Goal: Information Seeking & Learning: Compare options

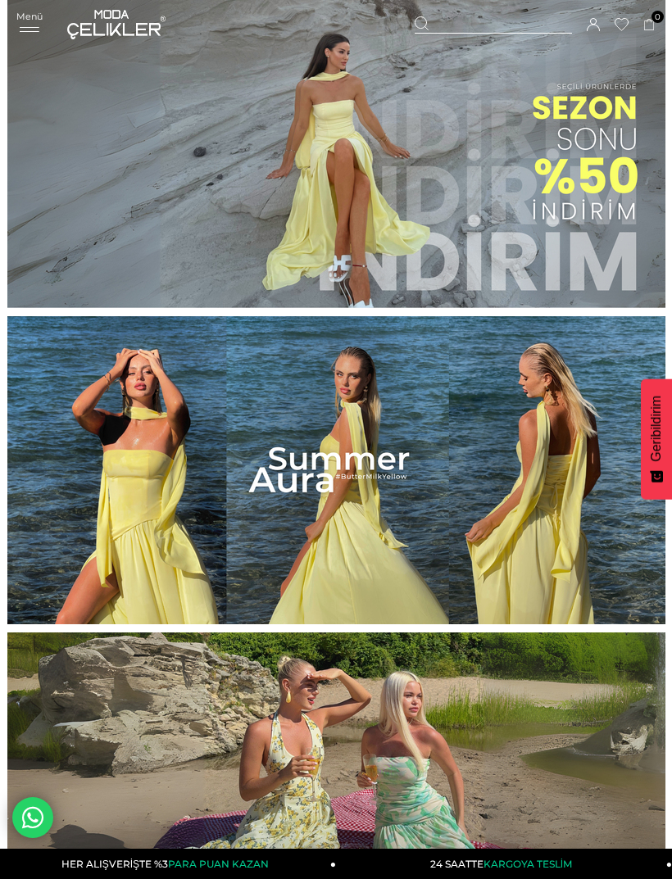
click at [27, 44] on div "Menü Üye Girişi Üye Ol Hesabım Çıkış Yap Sepetim Favorilerim Yardım Sepetim 0 Ü…" at bounding box center [335, 24] width 639 height 49
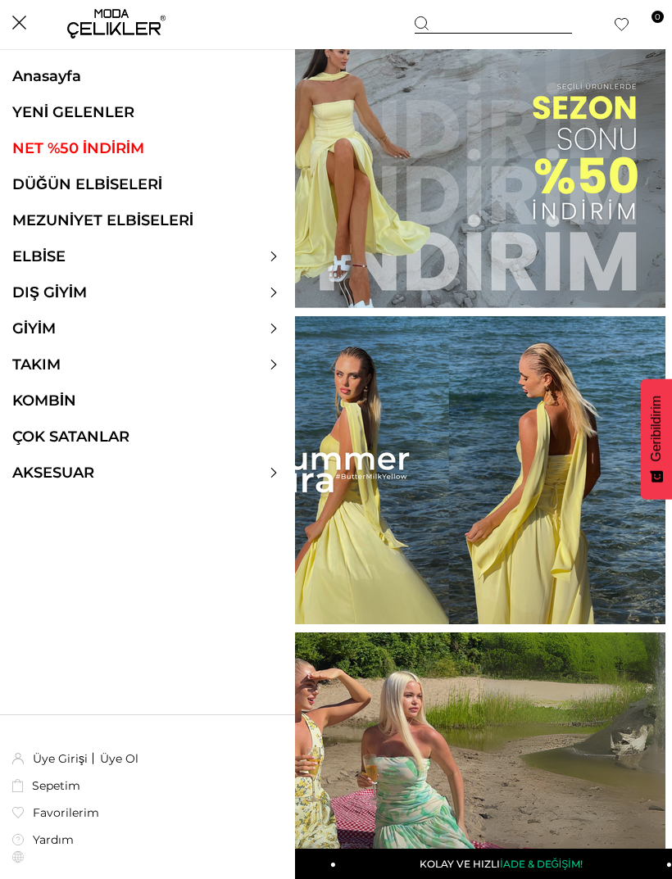
click at [116, 183] on link "DÜĞÜN ELBİSELERİ" at bounding box center [147, 184] width 295 height 18
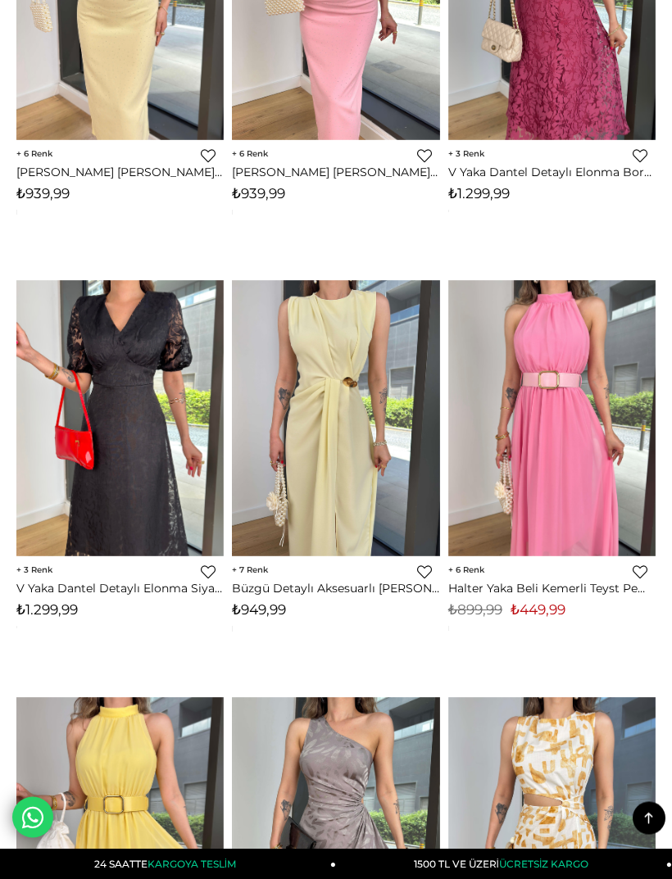
scroll to position [8733, 0]
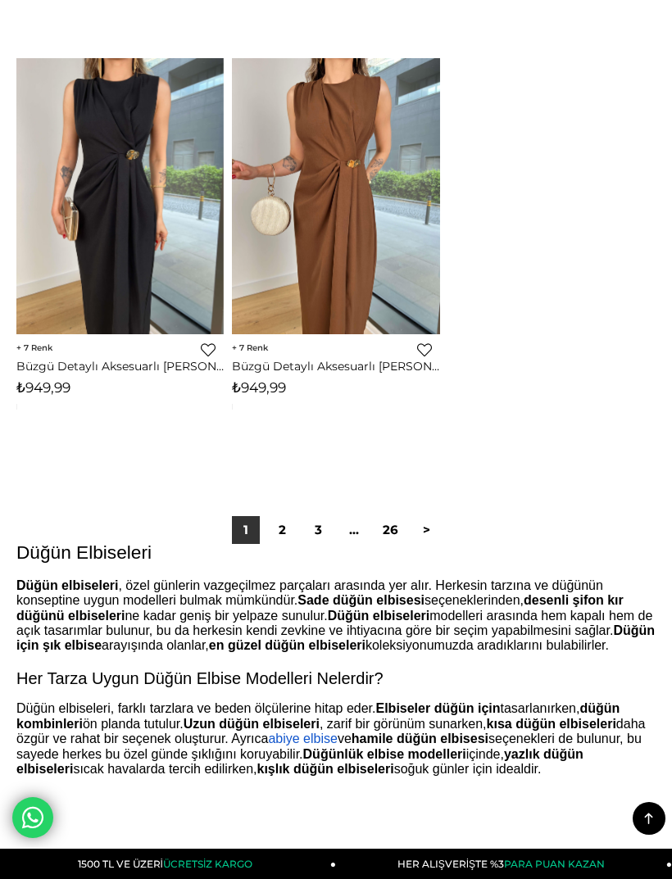
click at [427, 516] on link ">" at bounding box center [426, 530] width 28 height 28
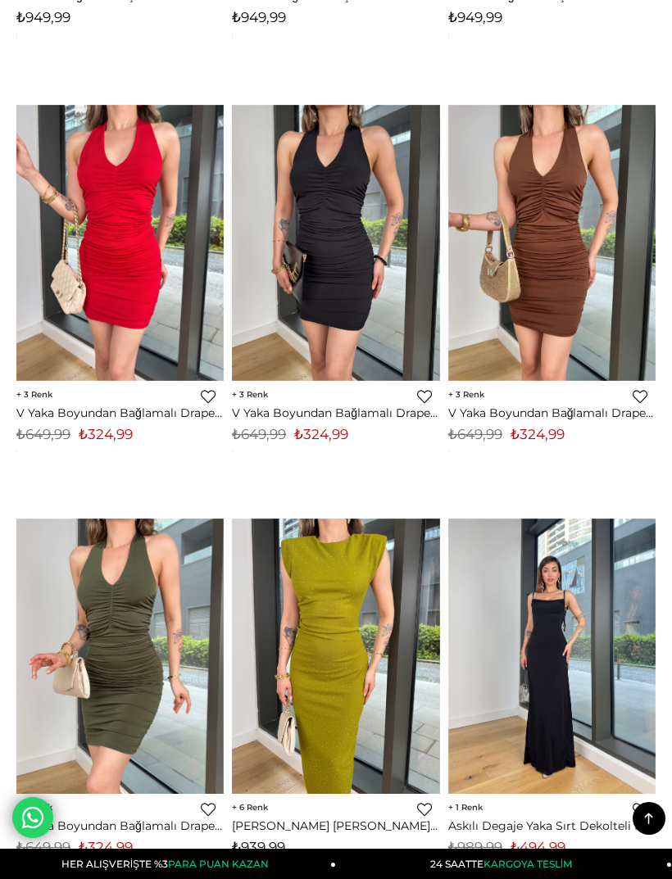
scroll to position [1394, 0]
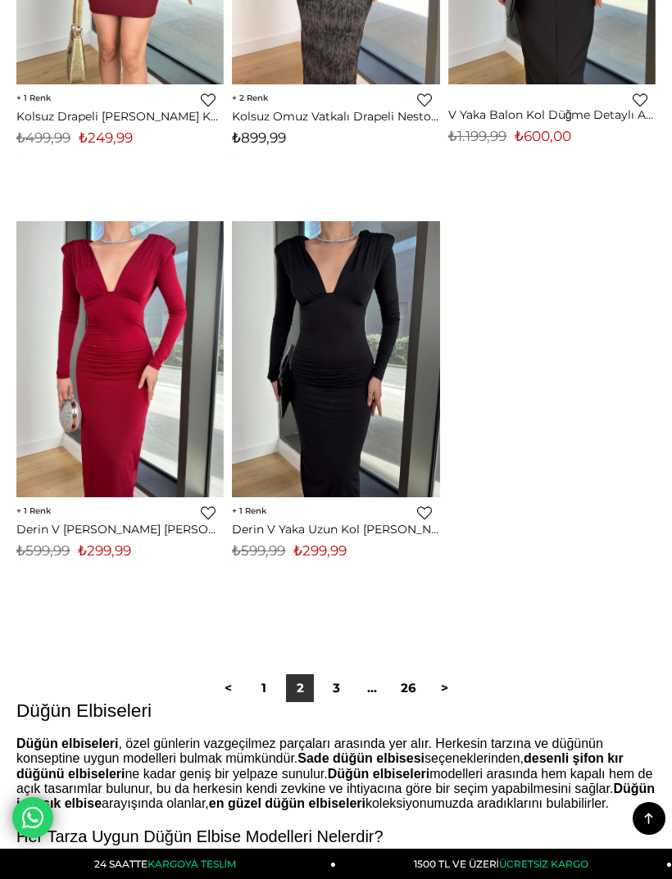
click at [443, 674] on link ">" at bounding box center [444, 688] width 28 height 28
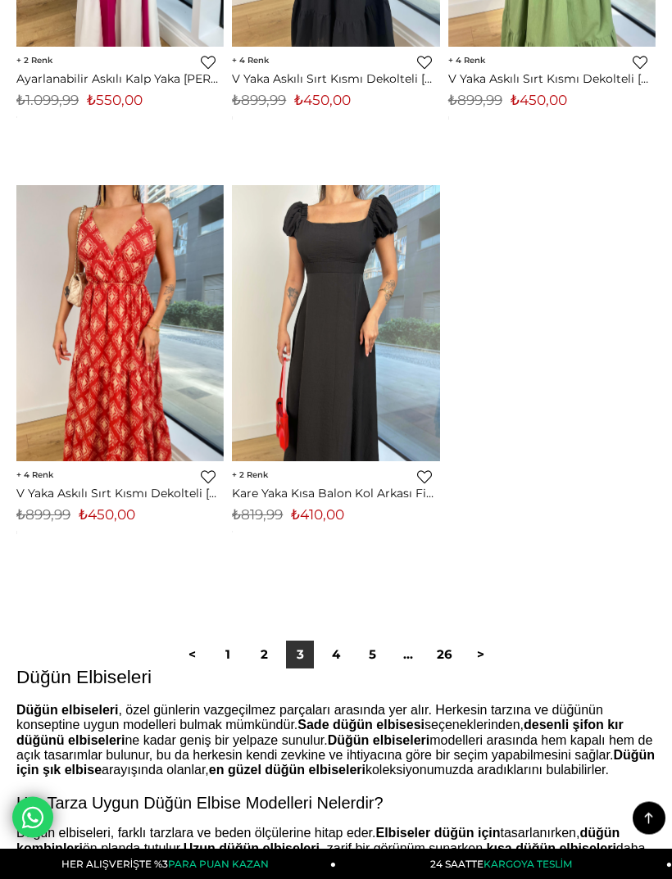
click at [484, 641] on link ">" at bounding box center [480, 655] width 28 height 28
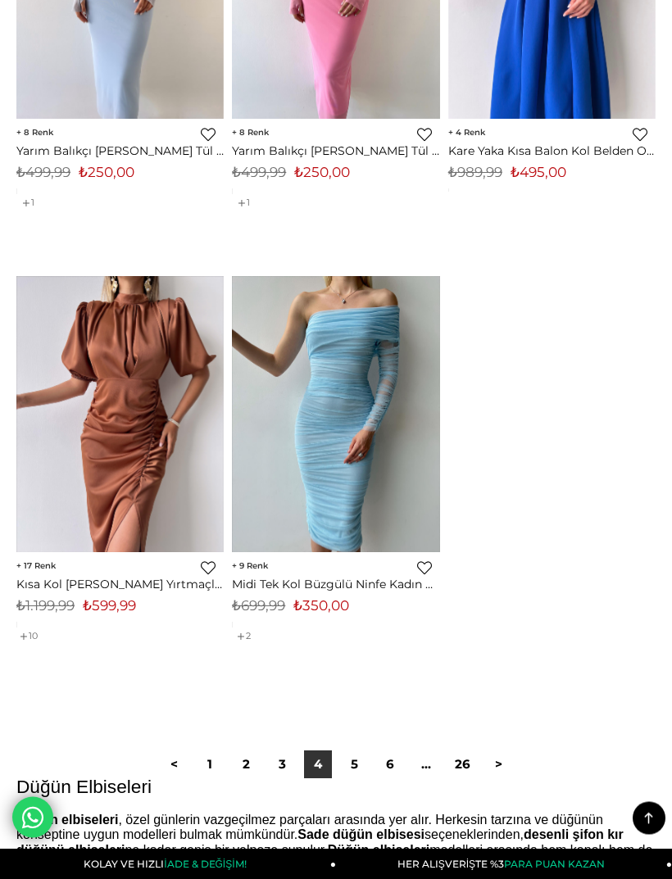
scroll to position [10916, 0]
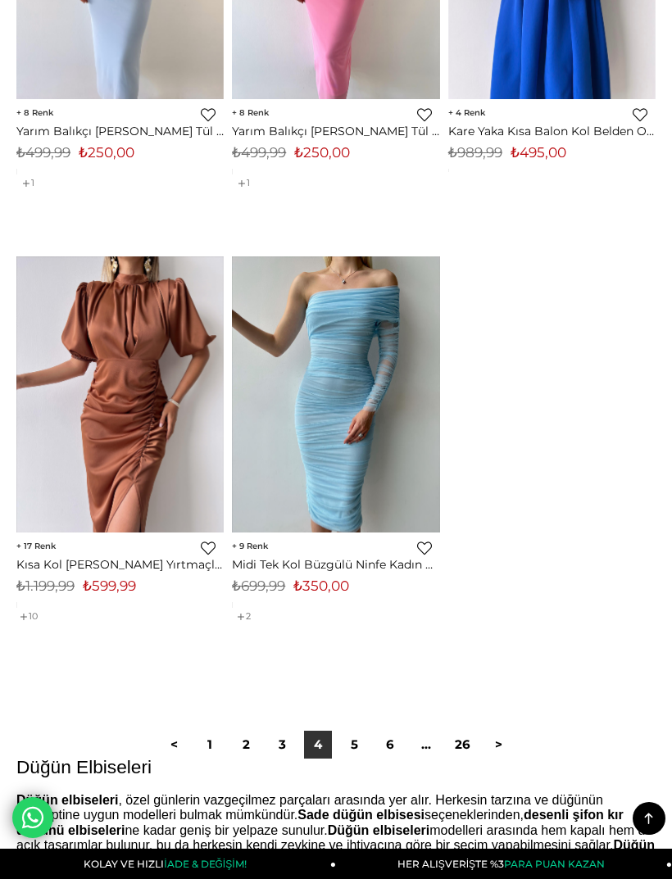
click at [497, 731] on link ">" at bounding box center [498, 745] width 28 height 28
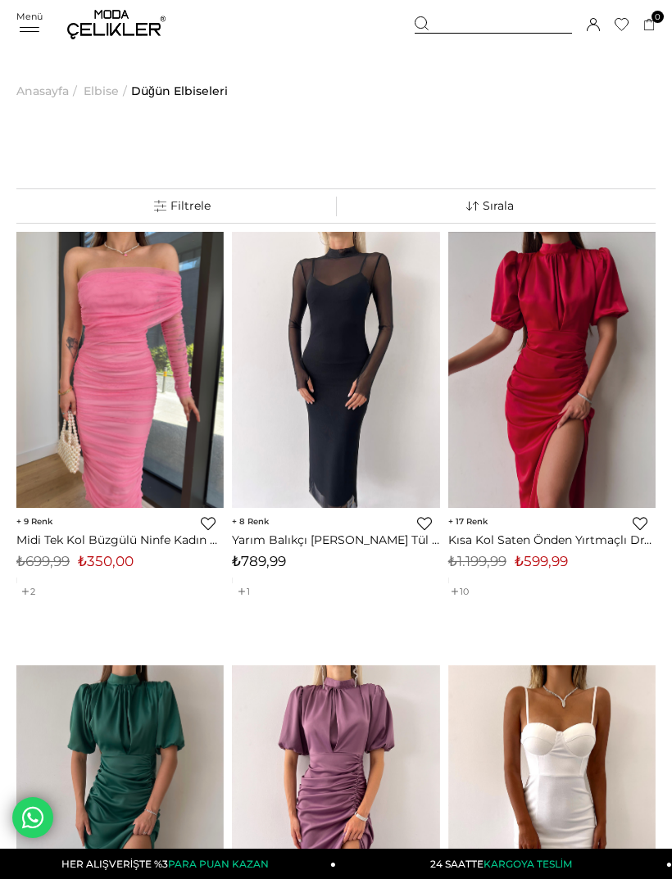
click at [22, 34] on div "Menü" at bounding box center [29, 23] width 26 height 24
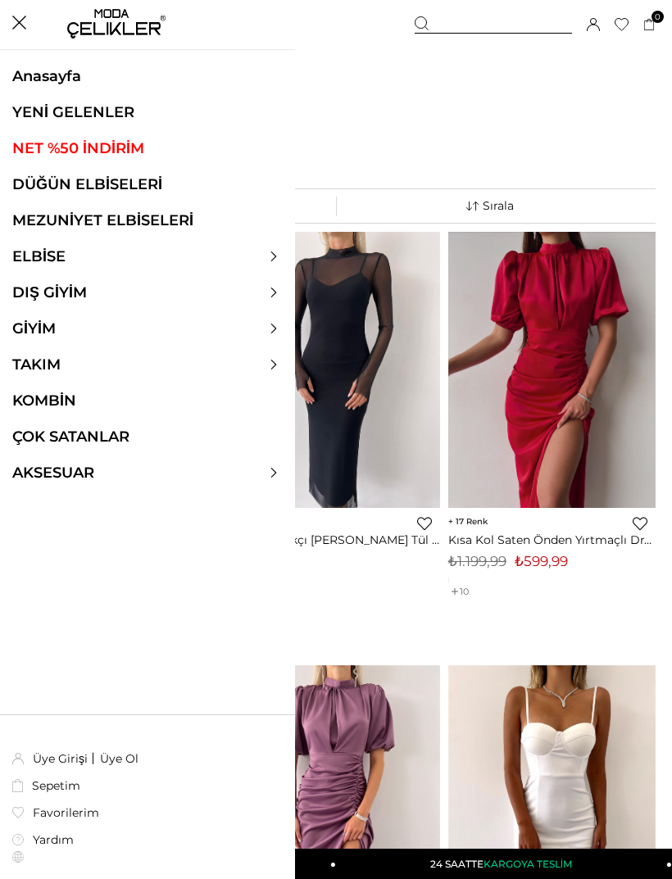
click at [162, 217] on link "MEZUNİYET ELBİSELERİ" at bounding box center [147, 220] width 295 height 18
click at [183, 217] on link "MEZUNİYET ELBİSELERİ" at bounding box center [147, 220] width 295 height 18
click at [130, 215] on link "MEZUNİYET ELBİSELERİ" at bounding box center [147, 220] width 295 height 18
click at [67, 215] on link "MEZUNİYET ELBİSELERİ" at bounding box center [147, 220] width 295 height 18
click at [113, 216] on link "MEZUNİYET ELBİSELERİ" at bounding box center [147, 220] width 295 height 18
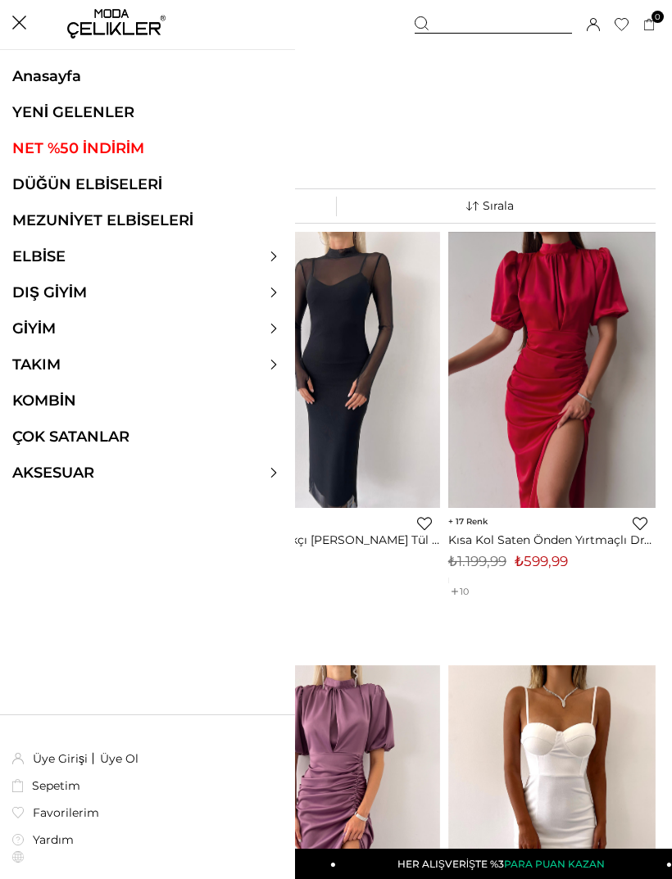
click at [115, 220] on link "MEZUNİYET ELBİSELERİ" at bounding box center [147, 220] width 295 height 18
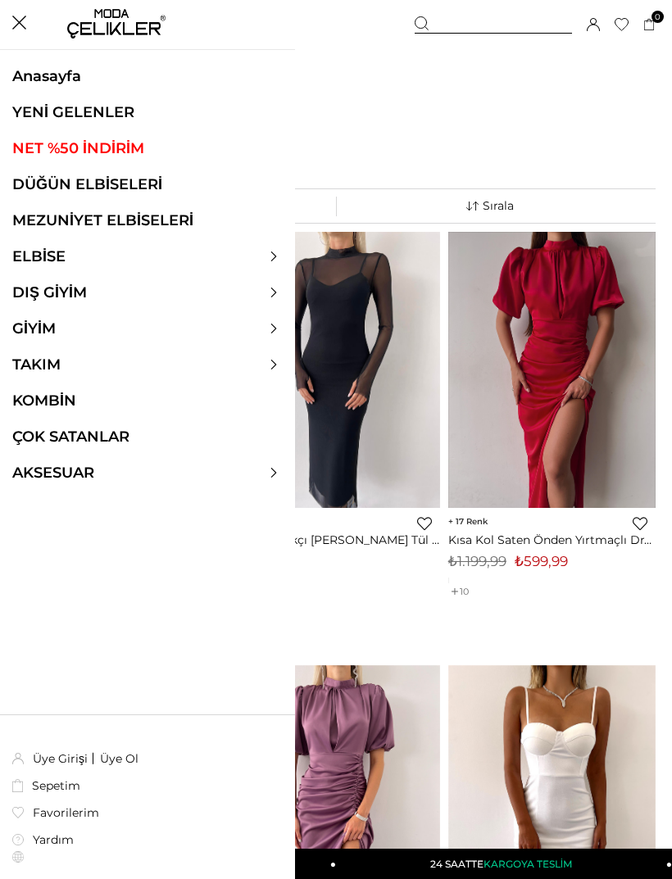
click at [402, 591] on div "‹ › 8 Favorilere Ekle Moda Celikler Yarım Balıkçı Yaka Uzun Tül Kol Palvan Kadı…" at bounding box center [335, 432] width 207 height 401
click at [402, 610] on div "‹ › 8 Favorilere Ekle Moda Celikler Yarım Balıkçı Yaka Uzun Tül Kol Palvan Kadı…" at bounding box center [335, 432] width 207 height 401
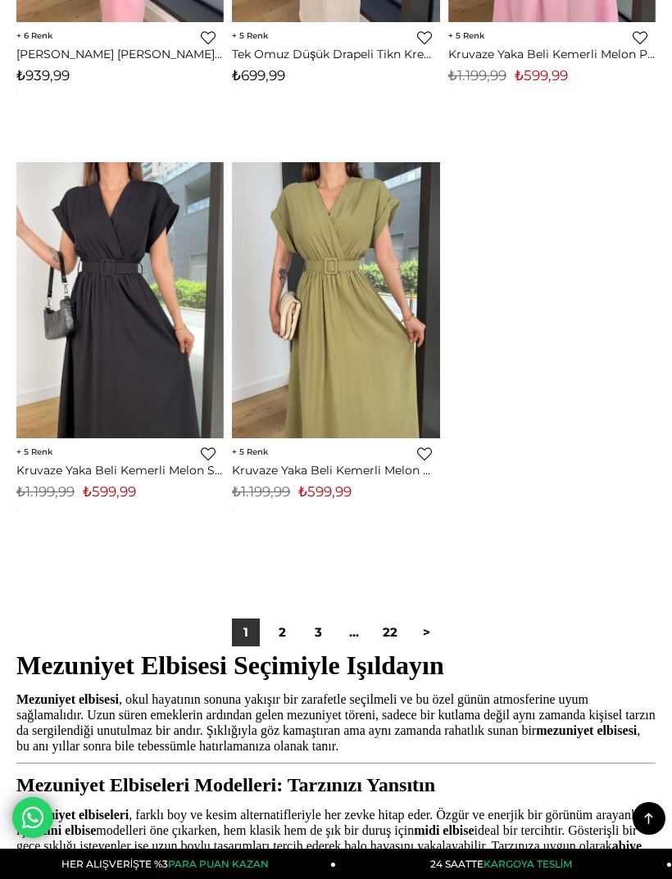
scroll to position [10838, 0]
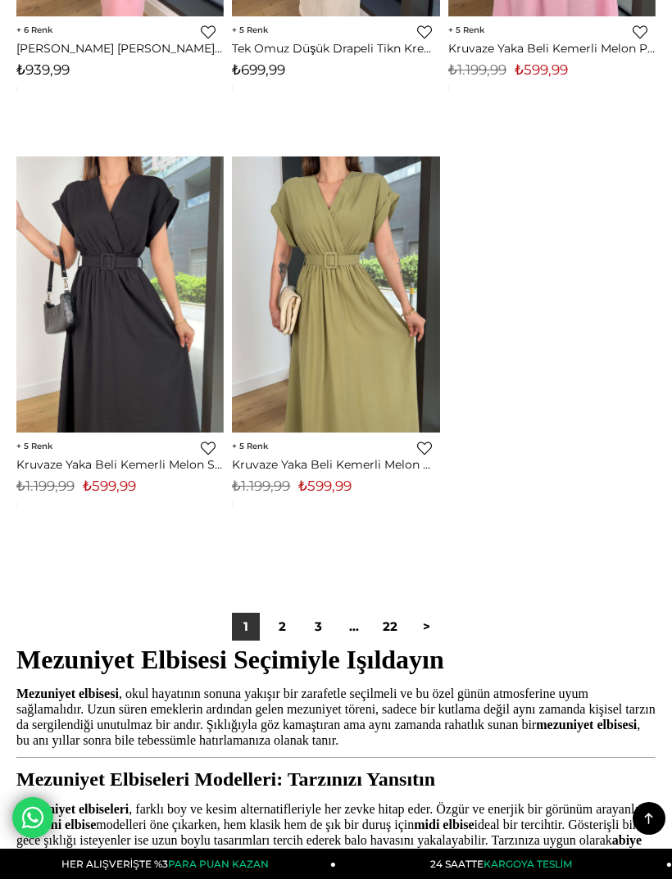
click at [274, 613] on link "2" at bounding box center [282, 627] width 28 height 28
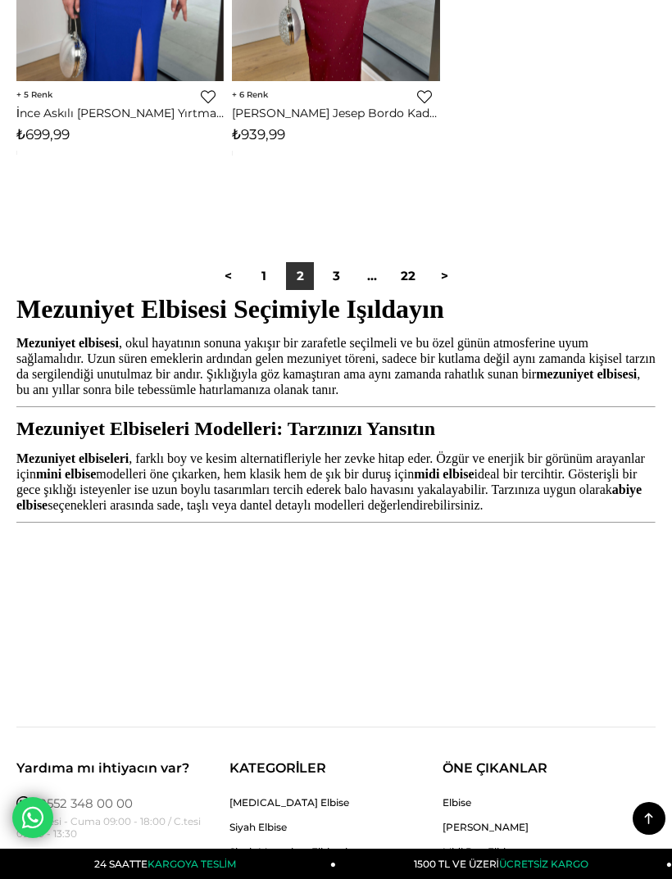
click at [333, 268] on link "3" at bounding box center [336, 276] width 28 height 28
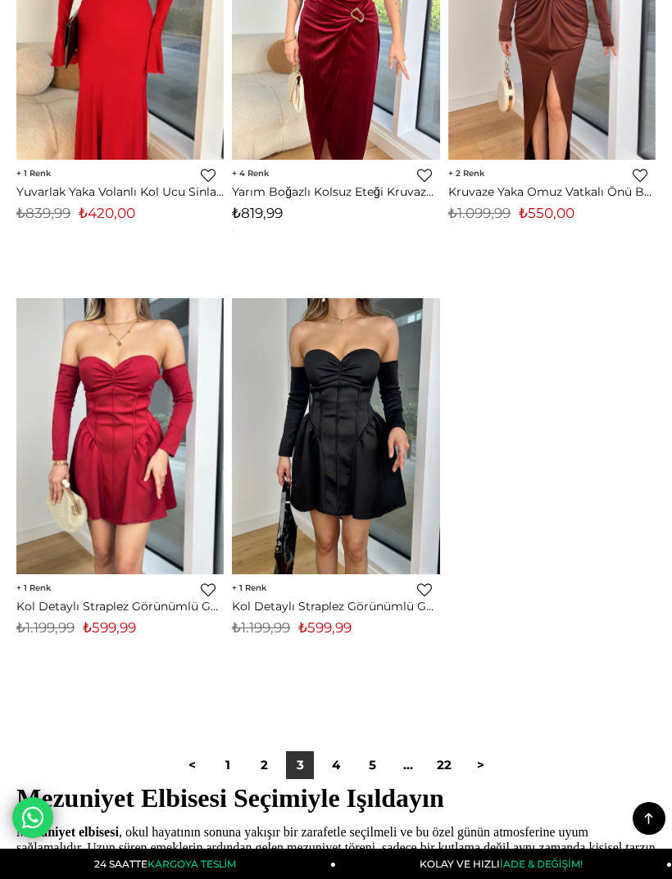
scroll to position [10772, 0]
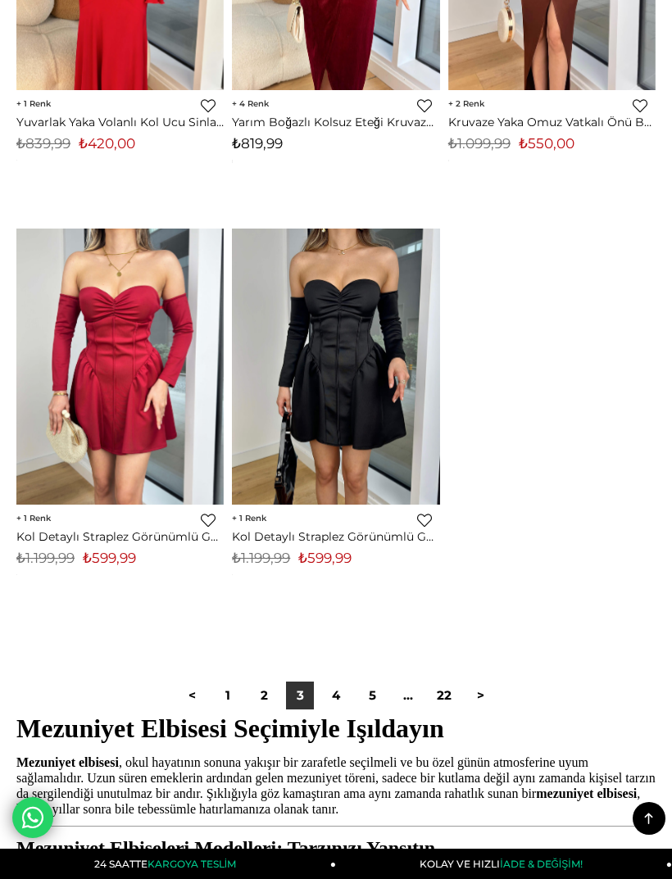
click at [343, 682] on link "4" at bounding box center [336, 696] width 28 height 28
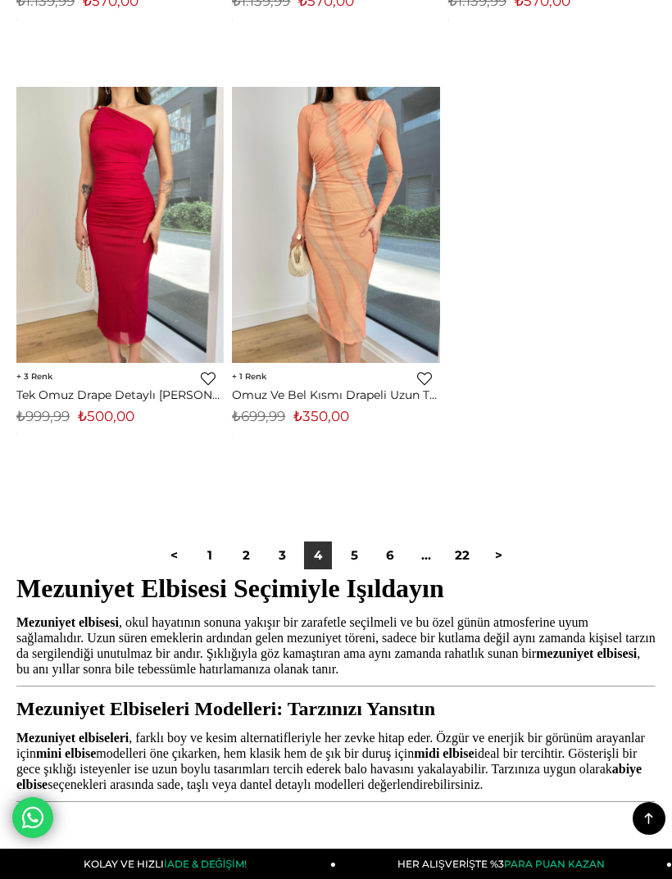
click at [290, 541] on link "3" at bounding box center [282, 555] width 28 height 28
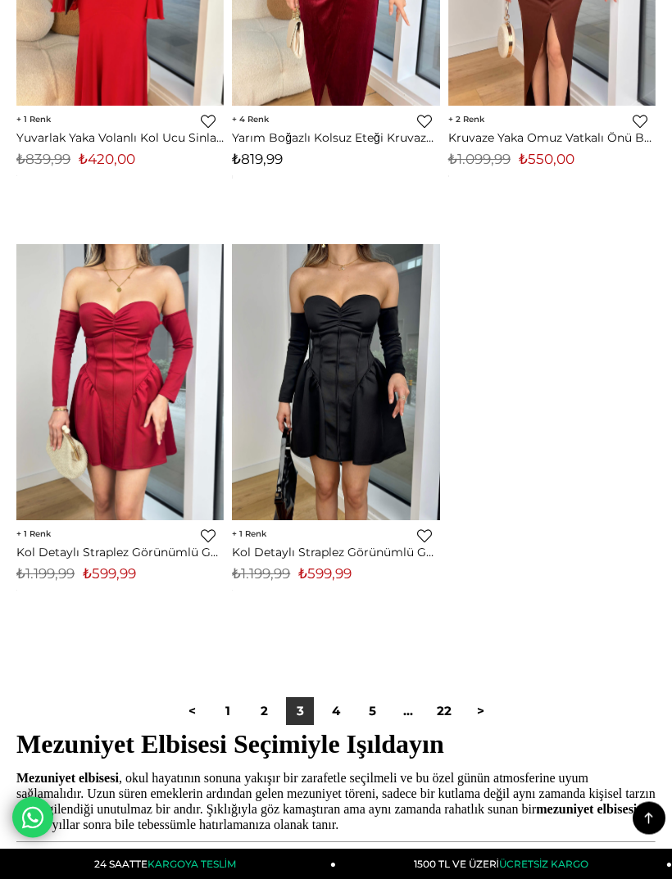
scroll to position [10757, 0]
click at [340, 697] on link "4" at bounding box center [336, 711] width 28 height 28
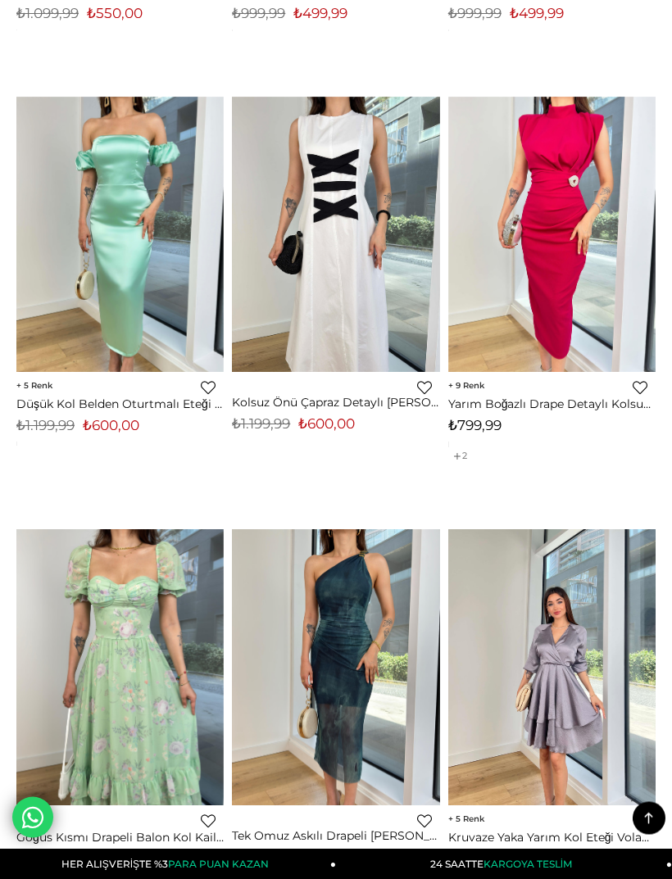
scroll to position [9249, 0]
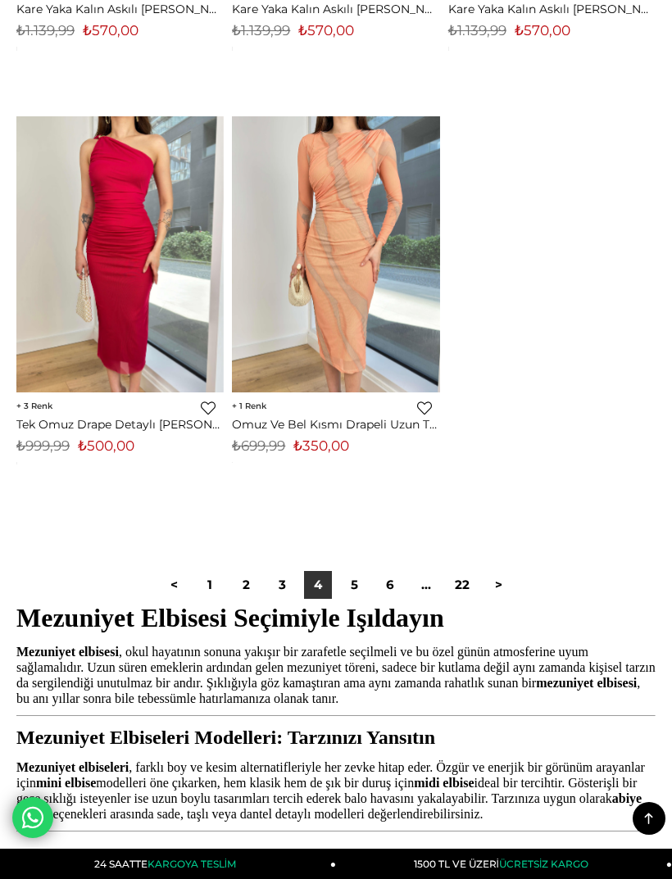
click at [497, 571] on link ">" at bounding box center [498, 585] width 28 height 28
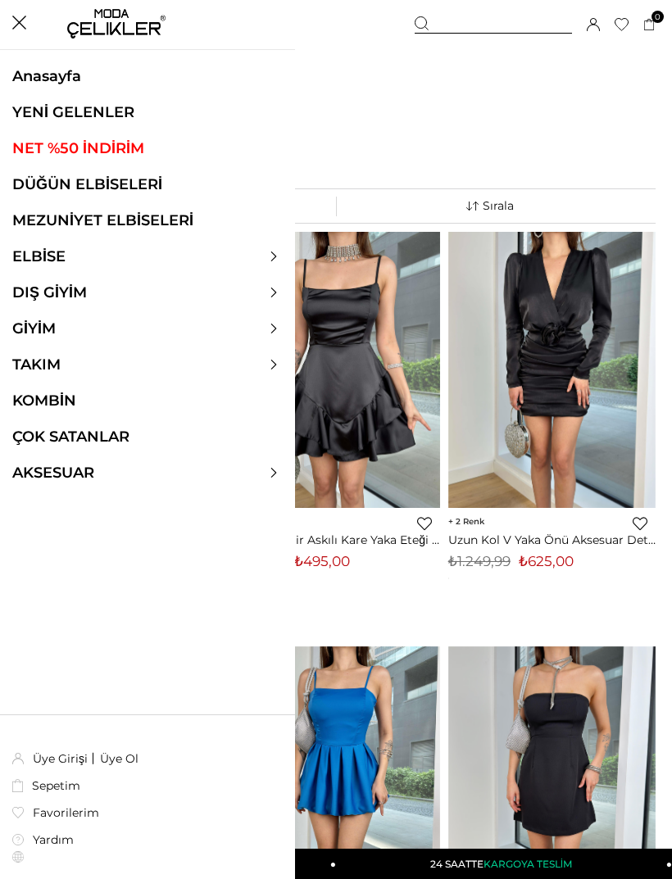
click at [54, 250] on link "ELBİSE" at bounding box center [39, 256] width 78 height 18
click at [48, 263] on link "ELBİSE" at bounding box center [39, 256] width 78 height 18
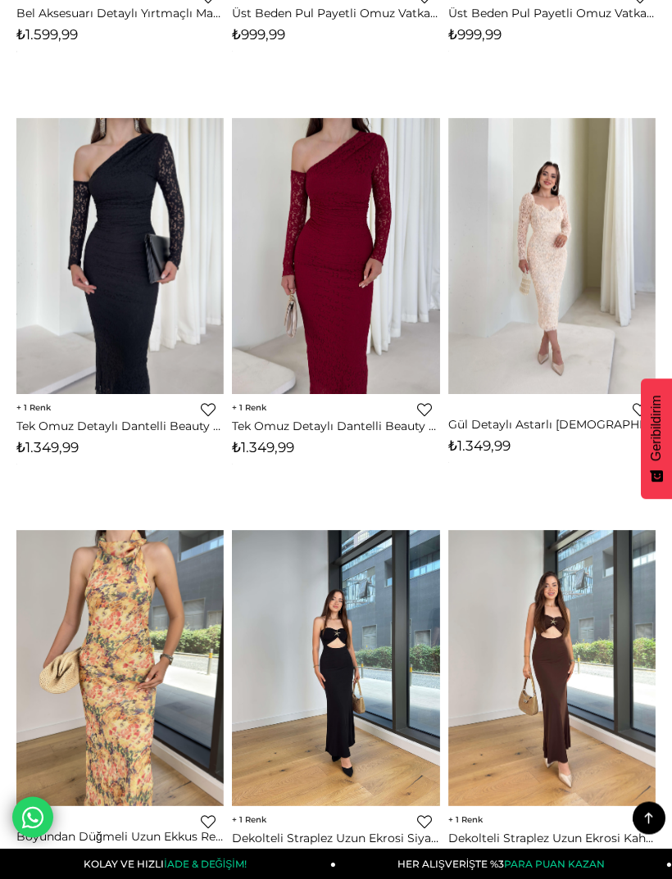
scroll to position [4260, 0]
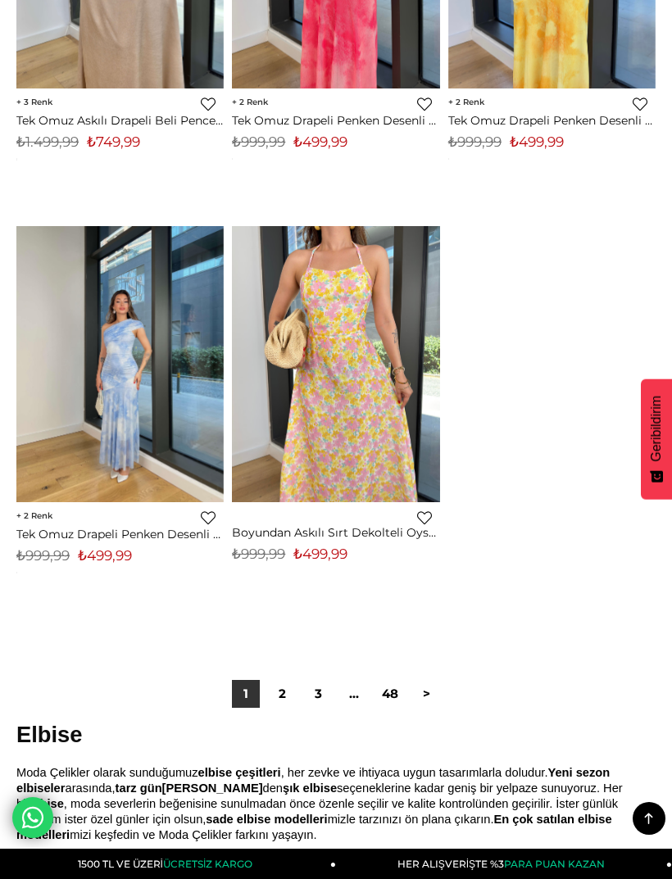
click at [431, 680] on link ">" at bounding box center [426, 694] width 28 height 28
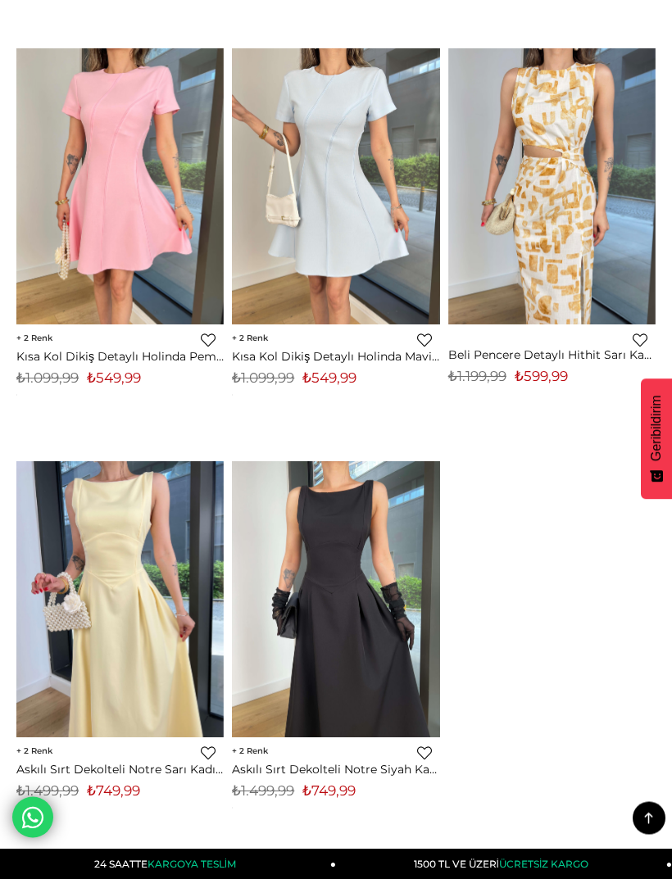
scroll to position [10793, 0]
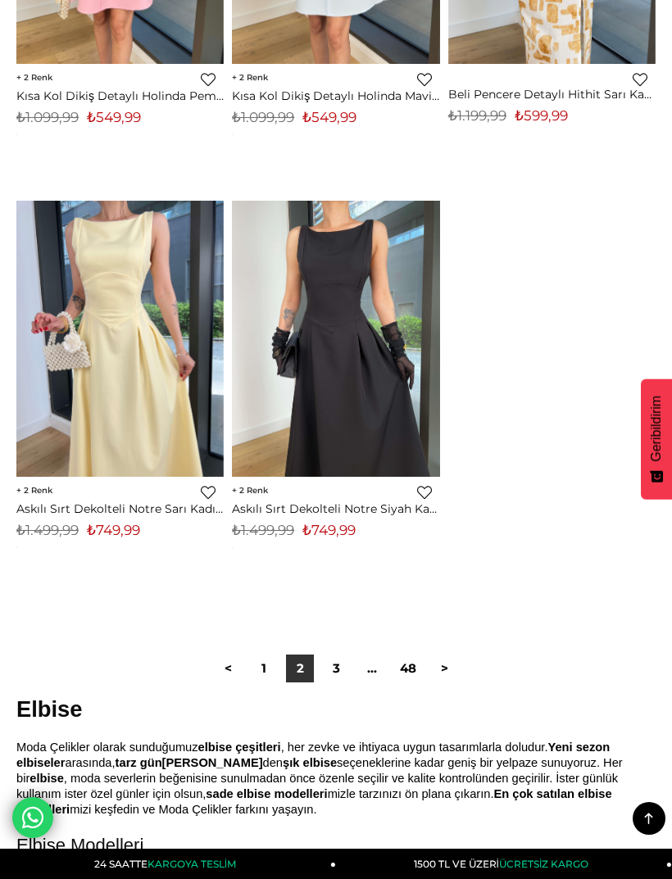
click at [333, 654] on link "3" at bounding box center [336, 668] width 28 height 28
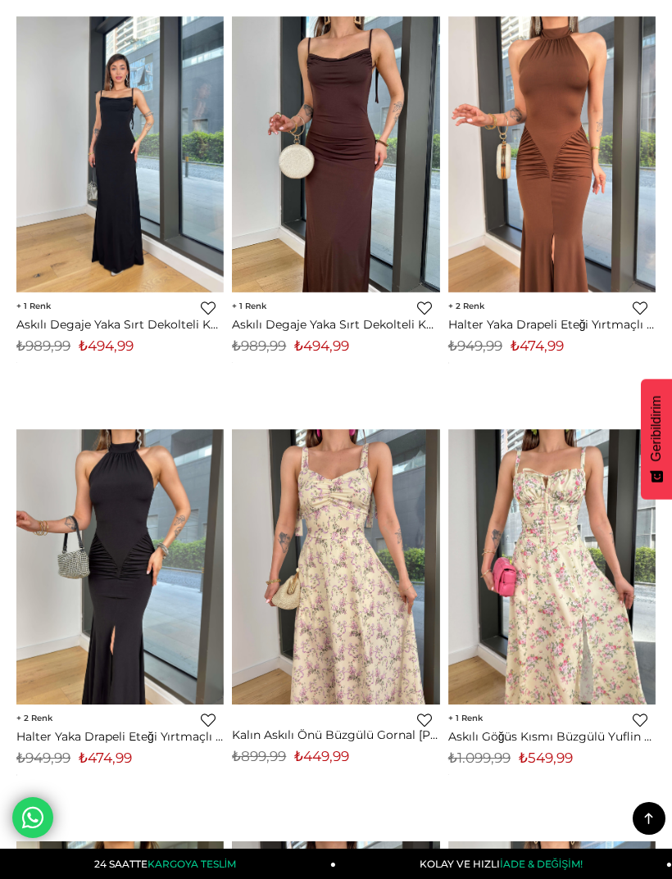
scroll to position [5196, 0]
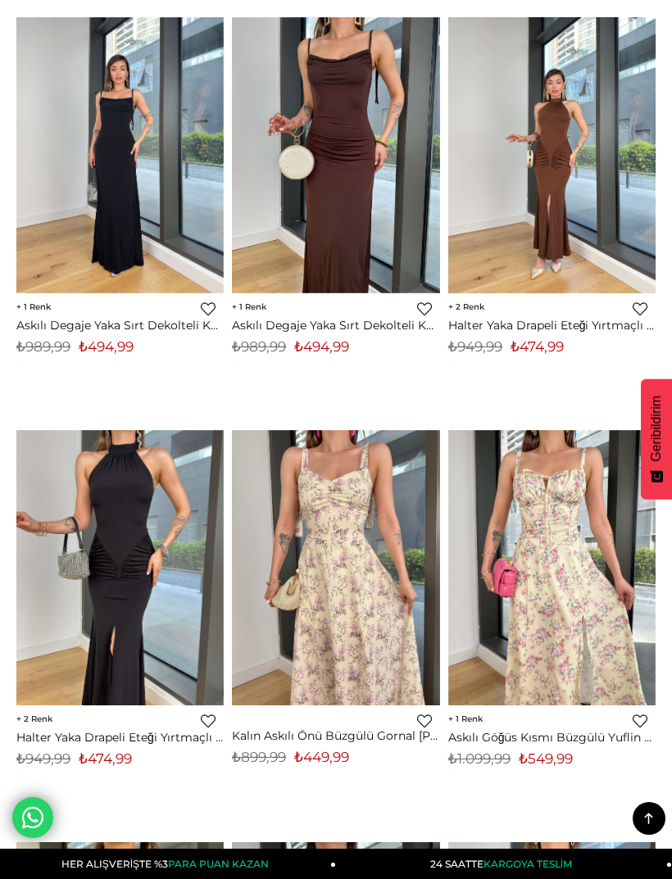
click at [527, 269] on img at bounding box center [551, 155] width 207 height 277
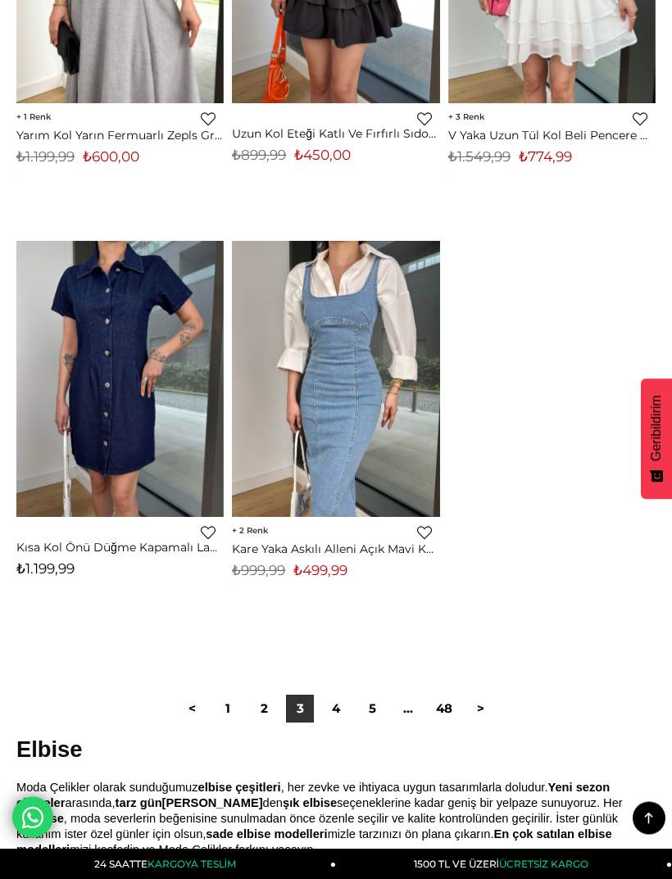
click at [341, 695] on link "4" at bounding box center [336, 709] width 28 height 28
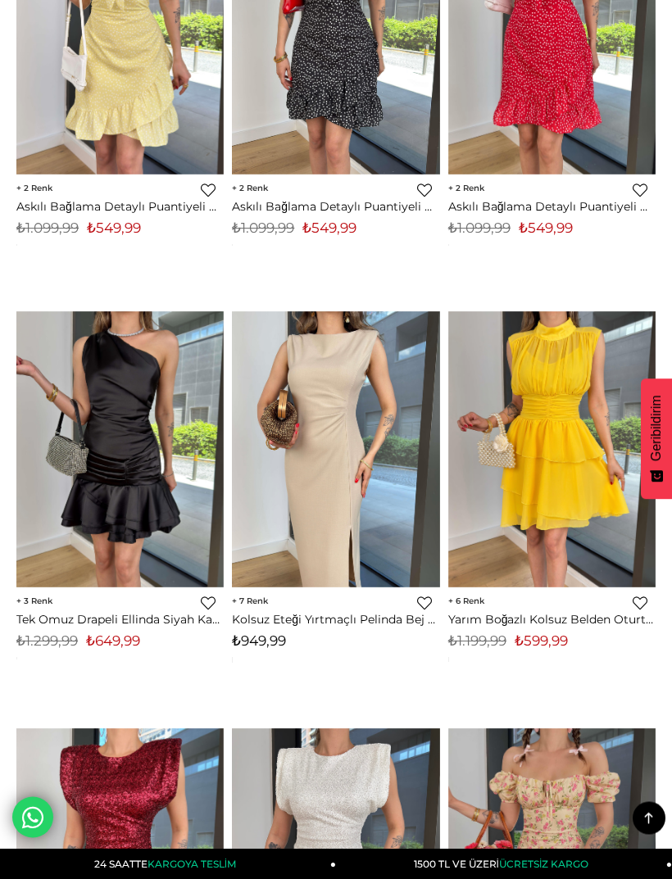
scroll to position [976, 0]
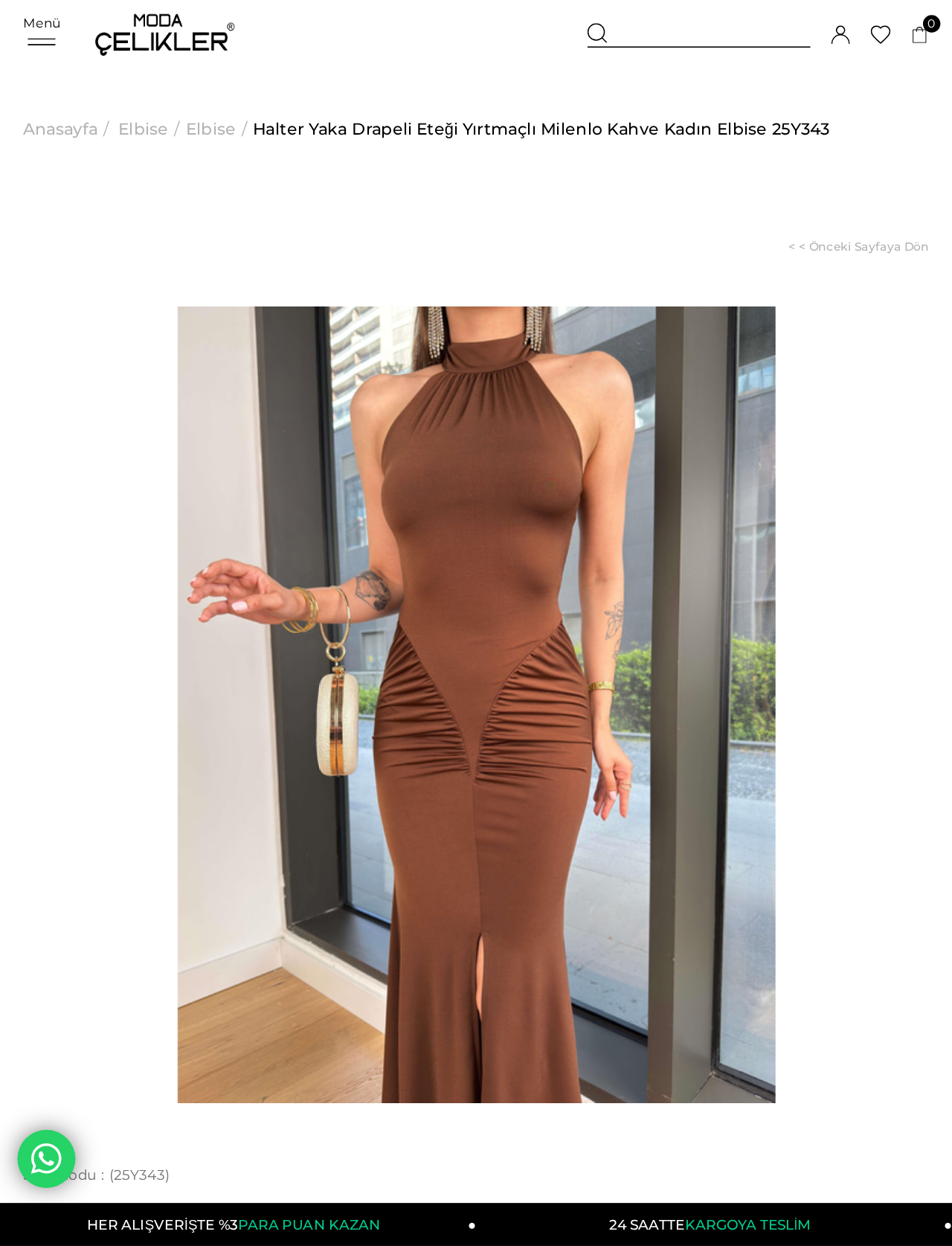
scroll to position [44, 0]
